Goal: Navigation & Orientation: Find specific page/section

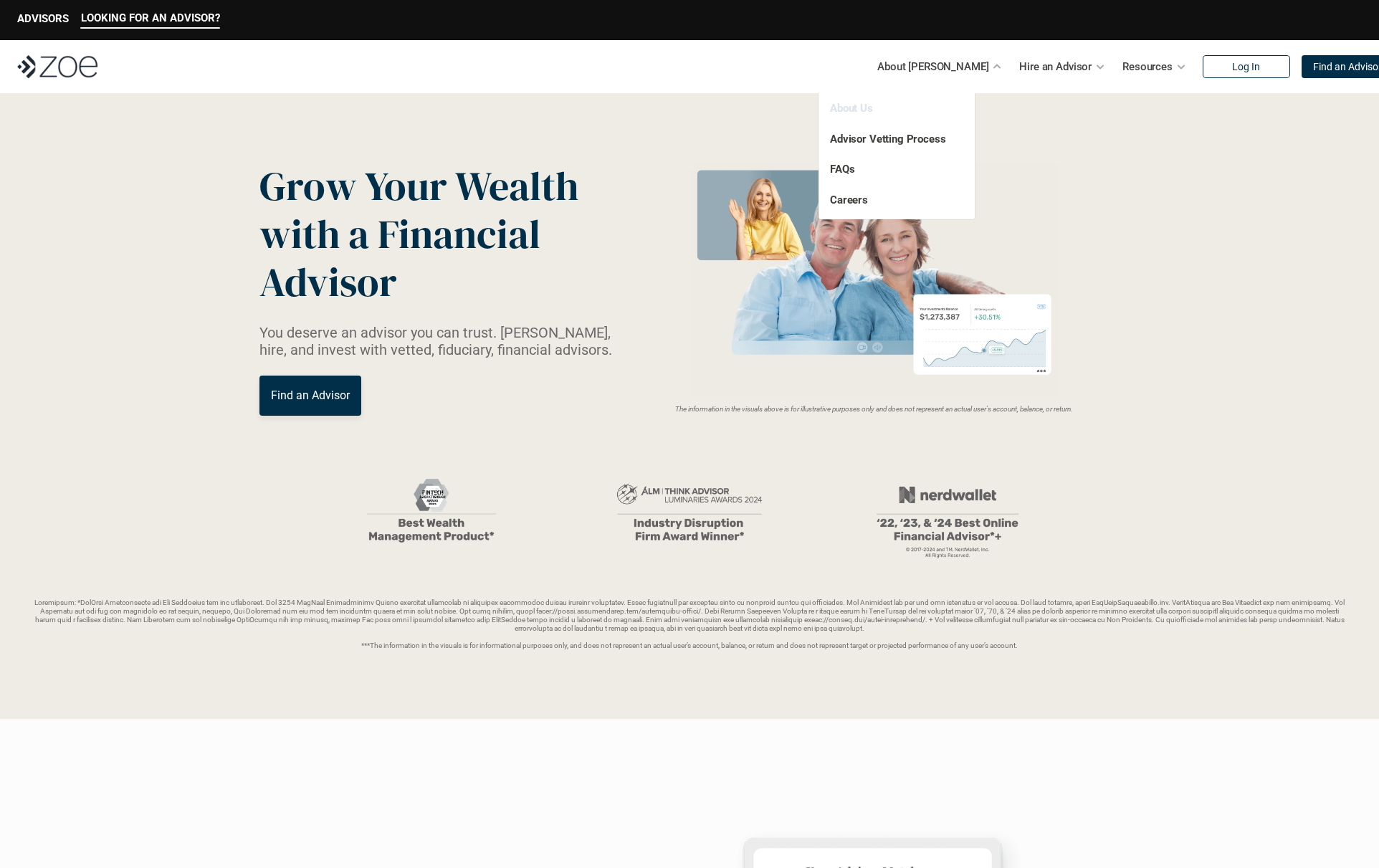
click at [864, 107] on link "About Us" at bounding box center [851, 108] width 43 height 13
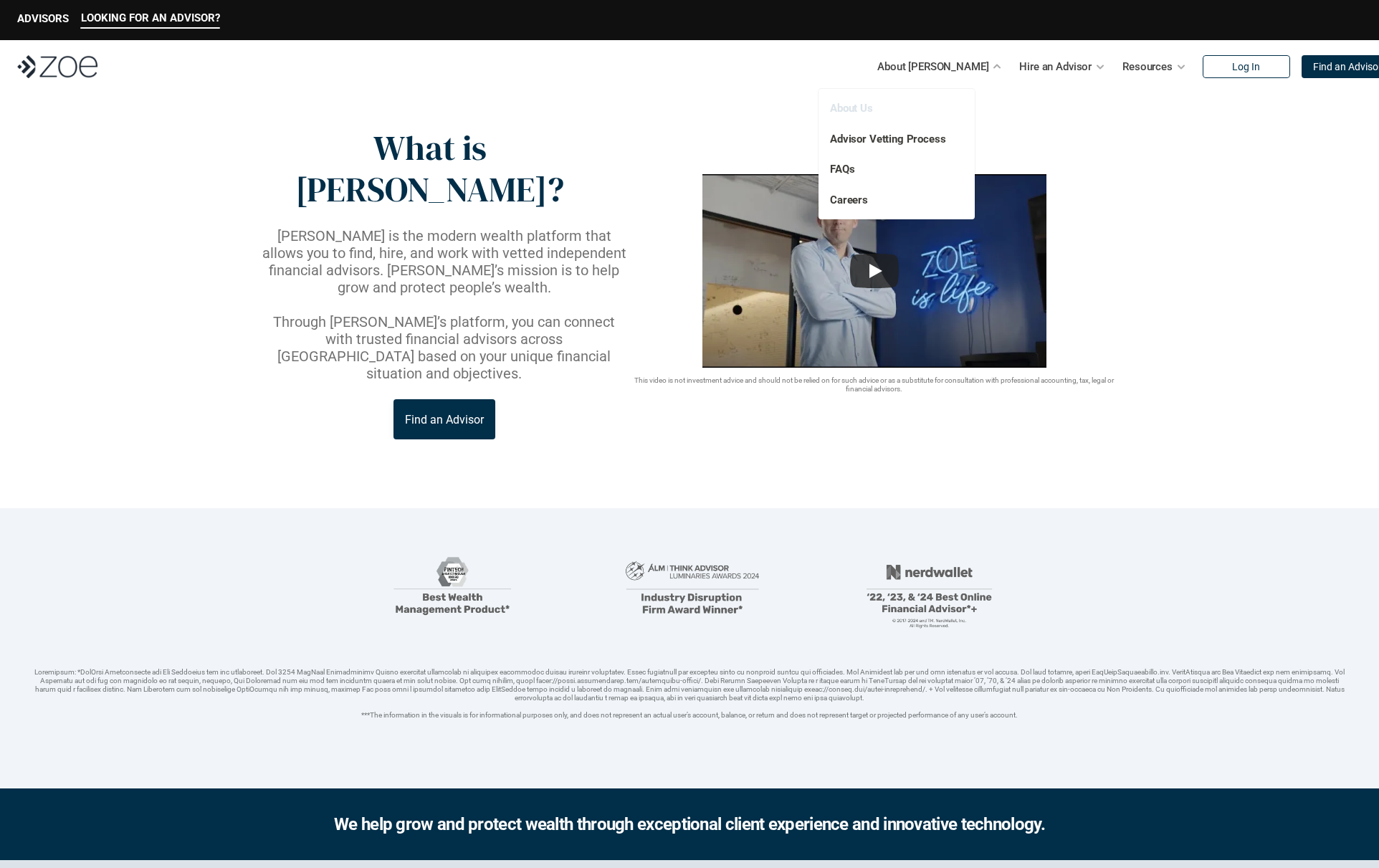
click at [869, 114] on link "About Us" at bounding box center [851, 108] width 43 height 13
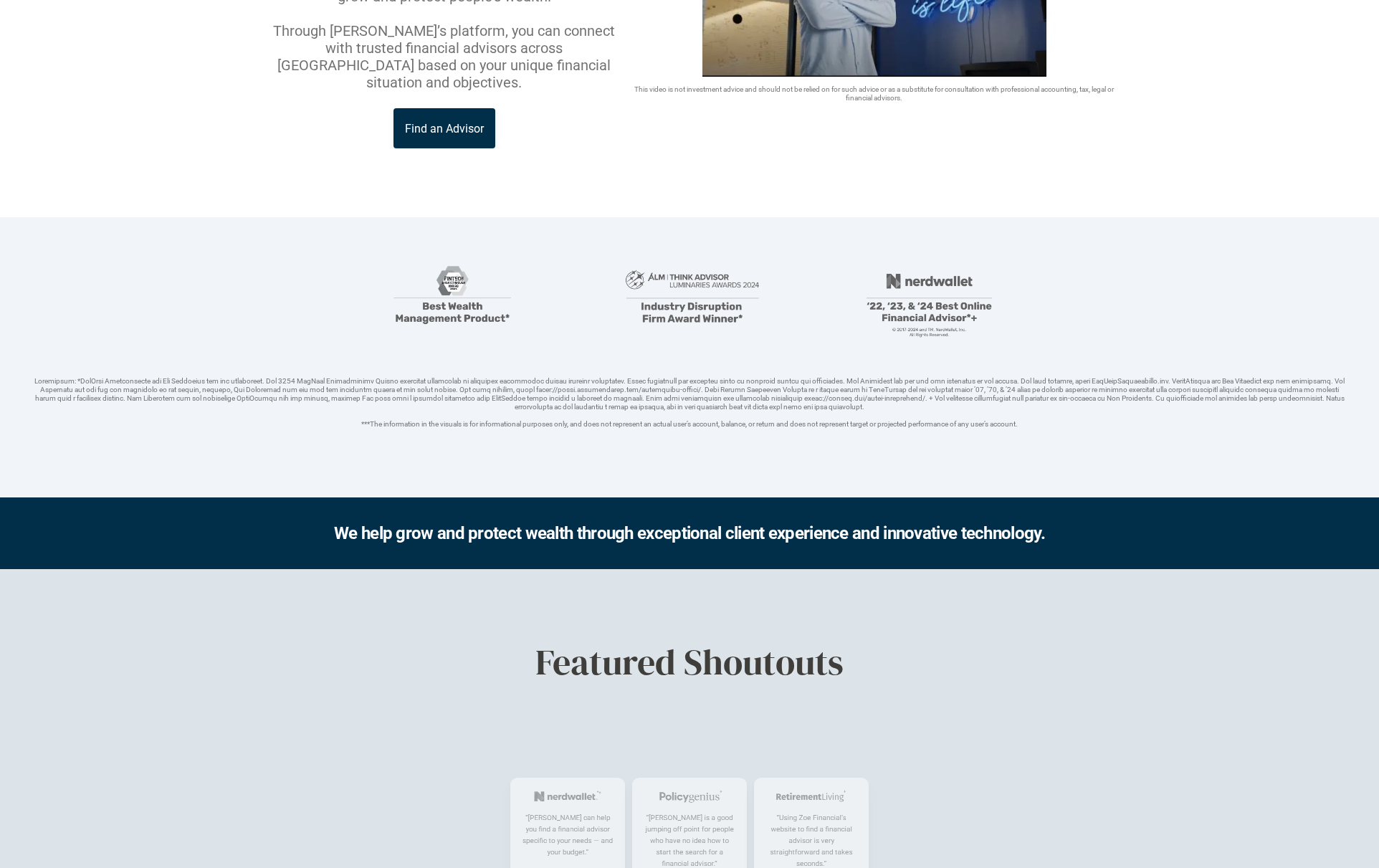
scroll to position [689, 0]
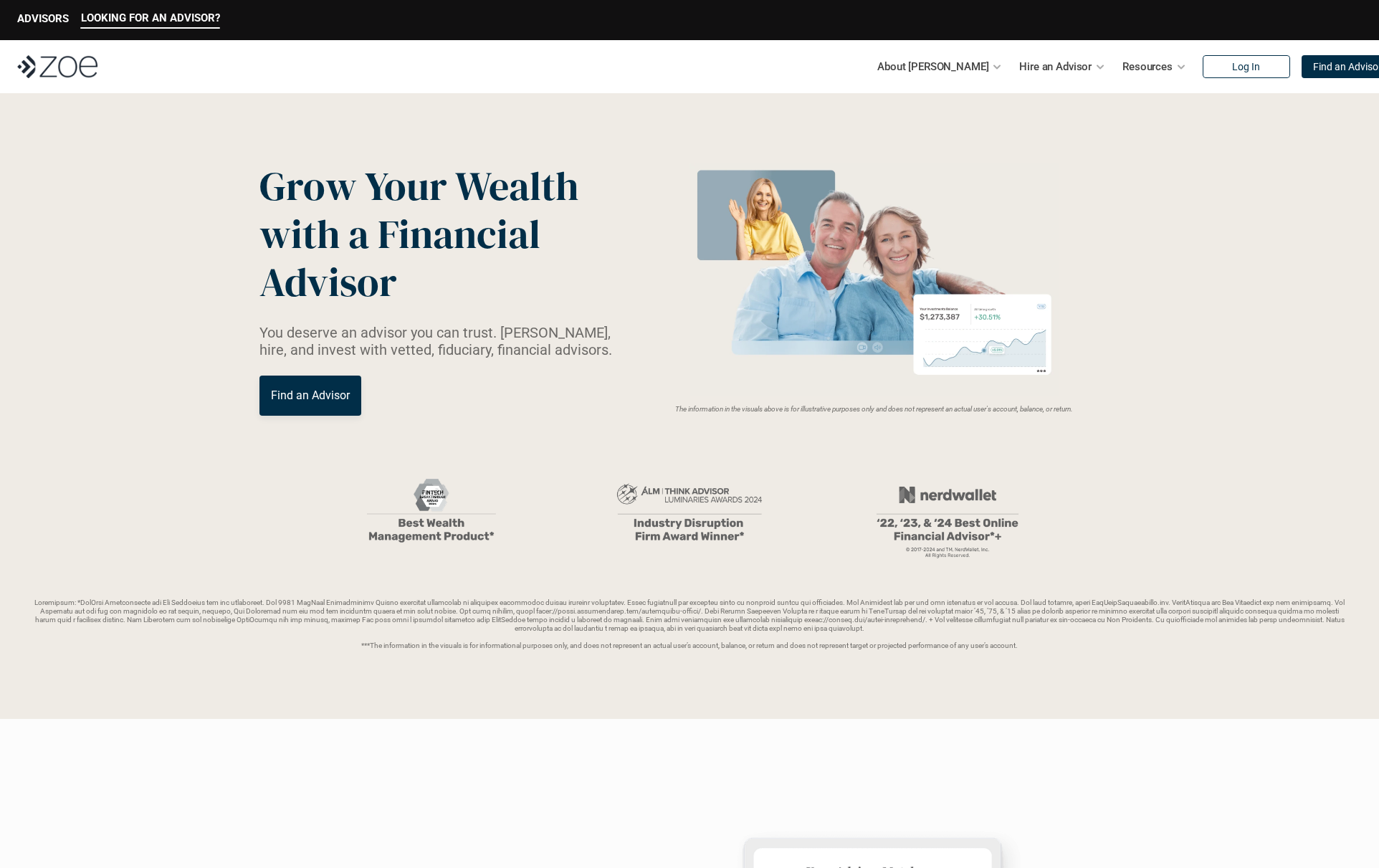
click at [84, 59] on img at bounding box center [57, 67] width 80 height 23
